Goal: Task Accomplishment & Management: Manage account settings

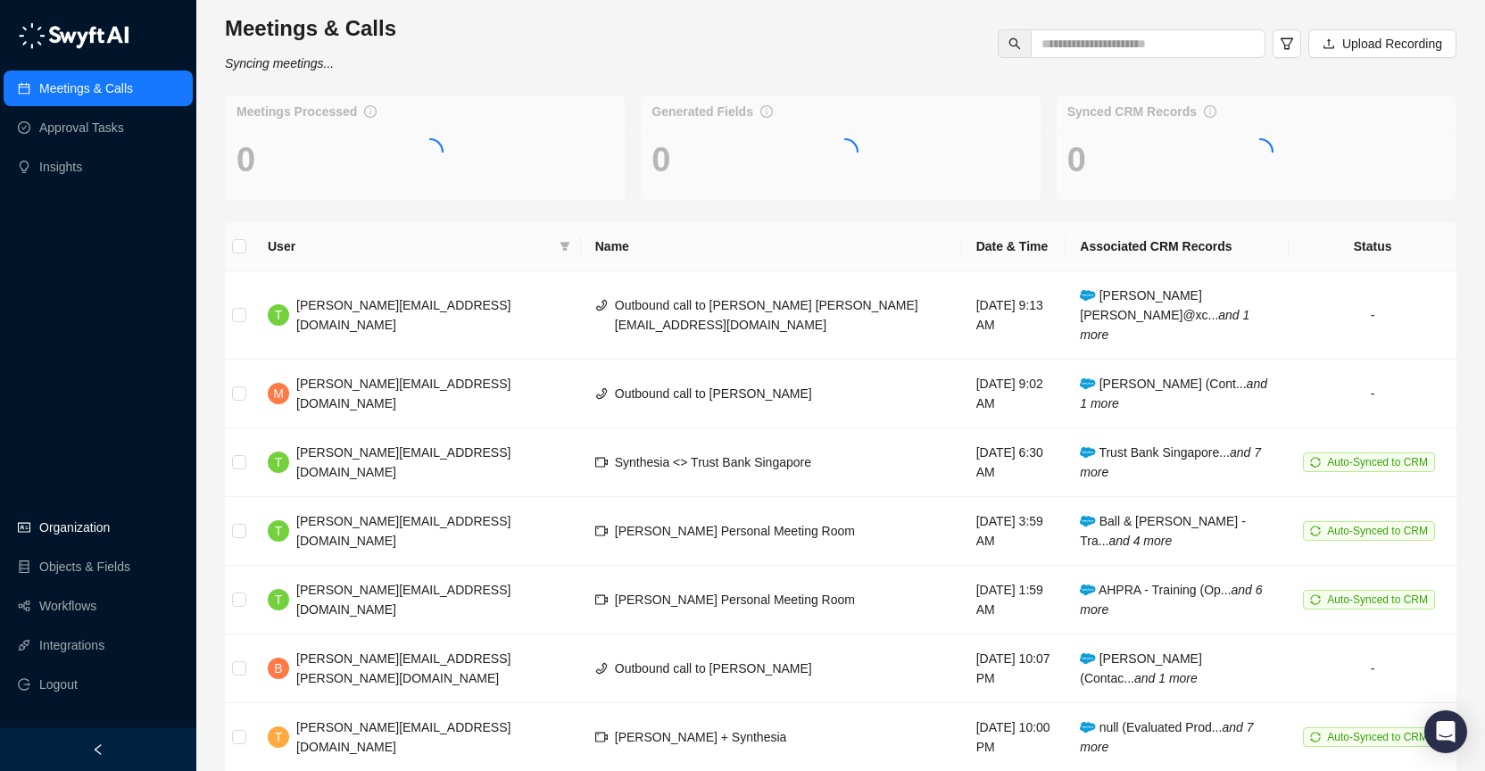
click at [110, 531] on link "Organization" at bounding box center [74, 528] width 70 height 36
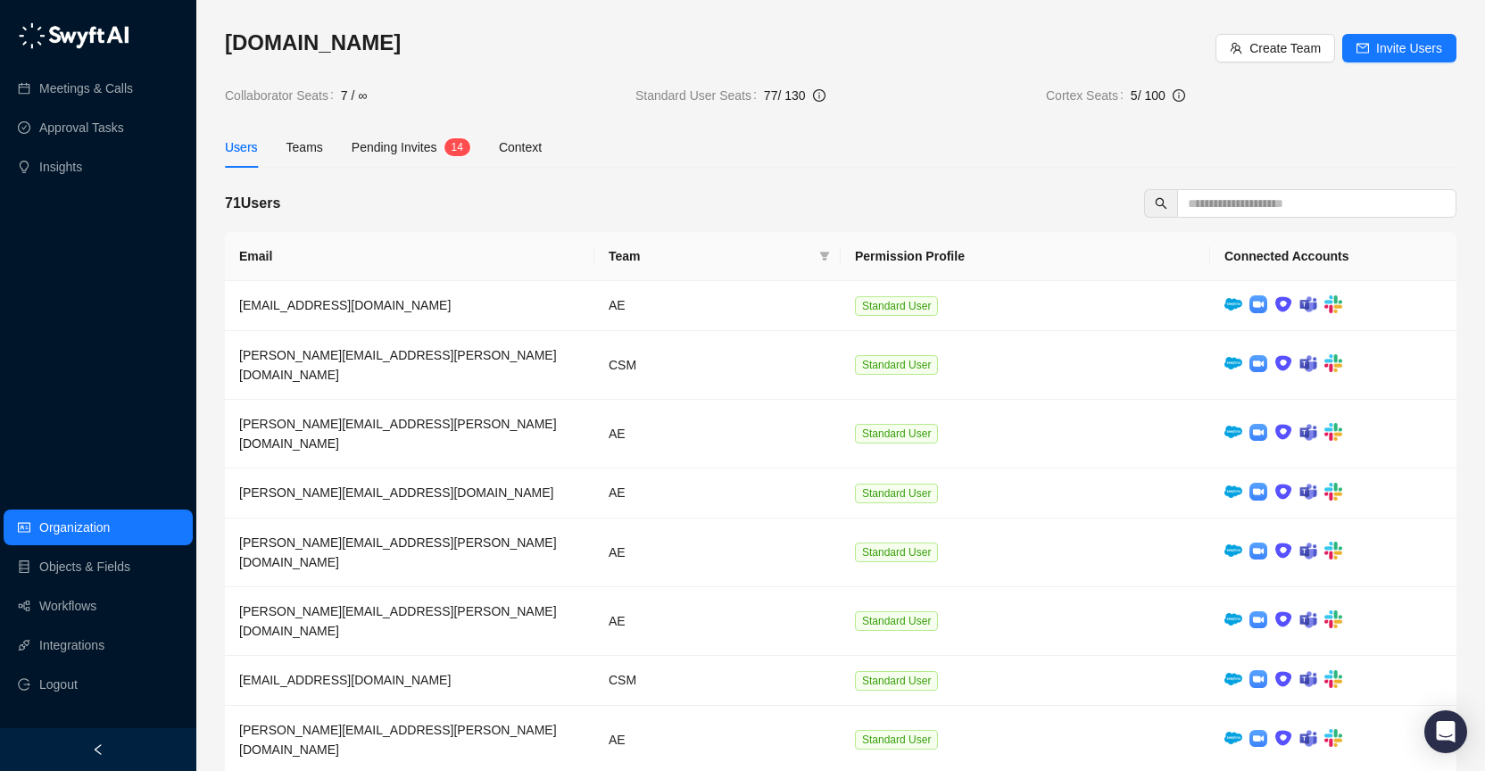
click at [458, 160] on div "Pending Invites 1 4" at bounding box center [411, 147] width 119 height 41
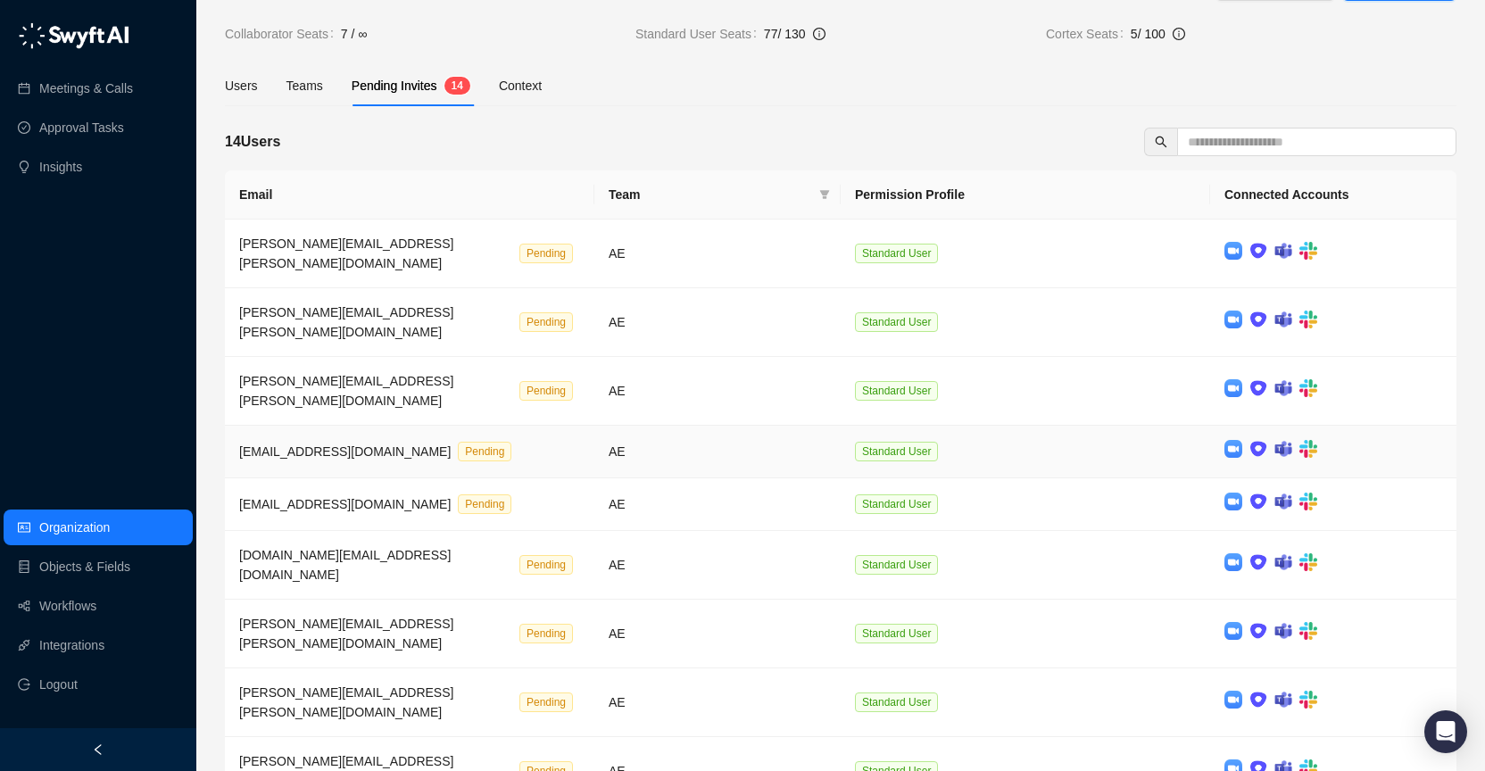
scroll to position [107, 0]
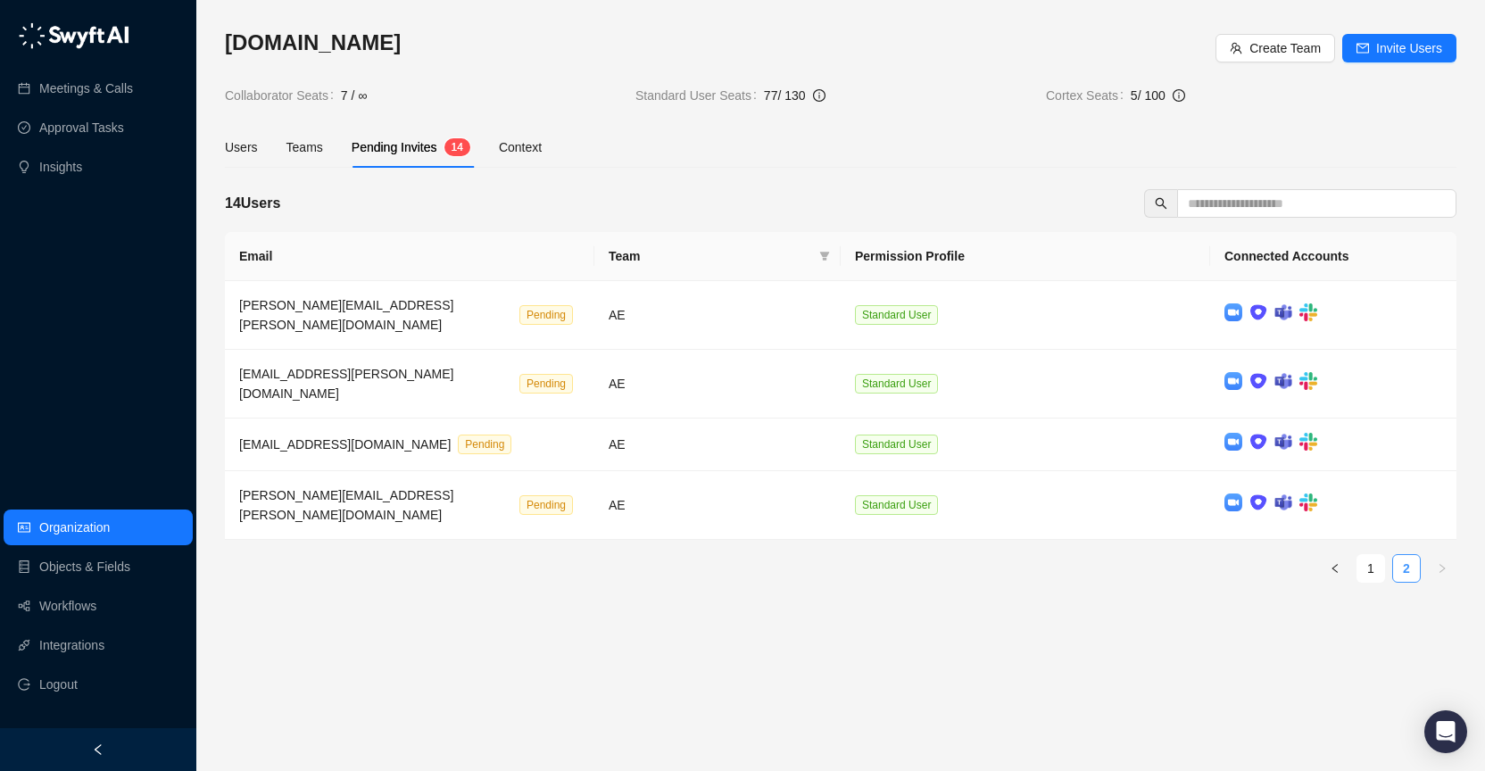
scroll to position [0, 0]
